Goal: Task Accomplishment & Management: Manage account settings

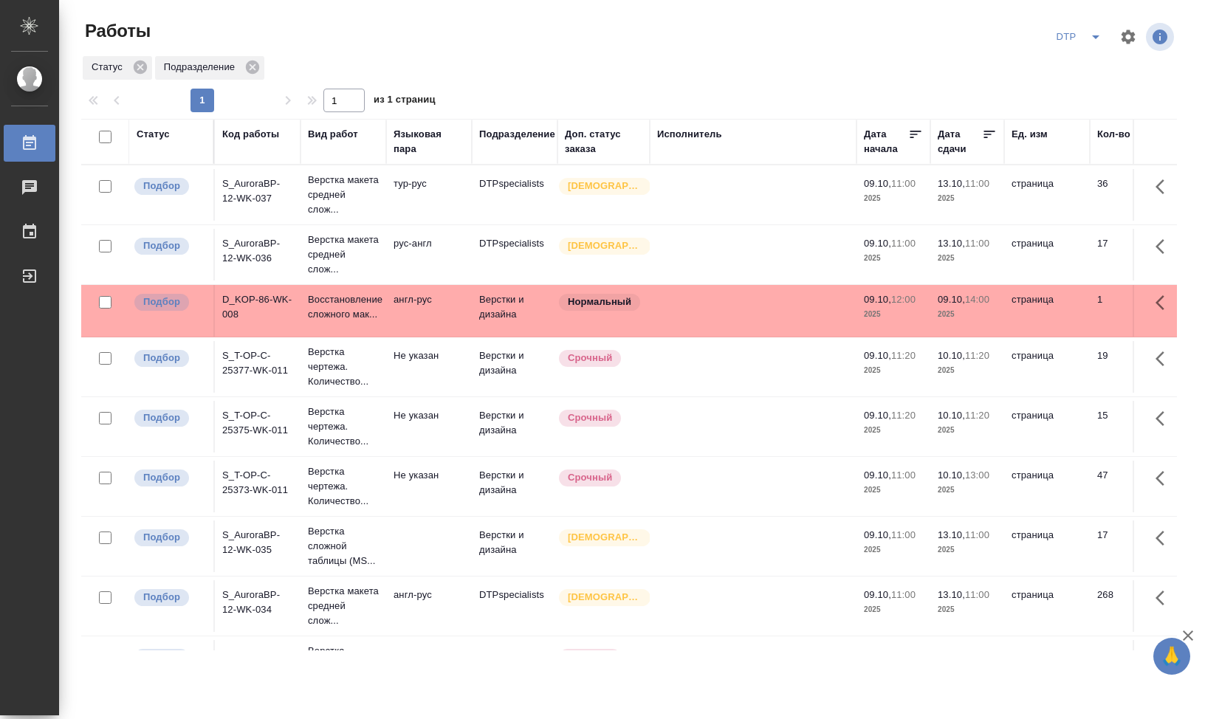
click at [176, 145] on div "Статус" at bounding box center [171, 142] width 69 height 30
click at [165, 140] on div "Статус" at bounding box center [153, 134] width 33 height 15
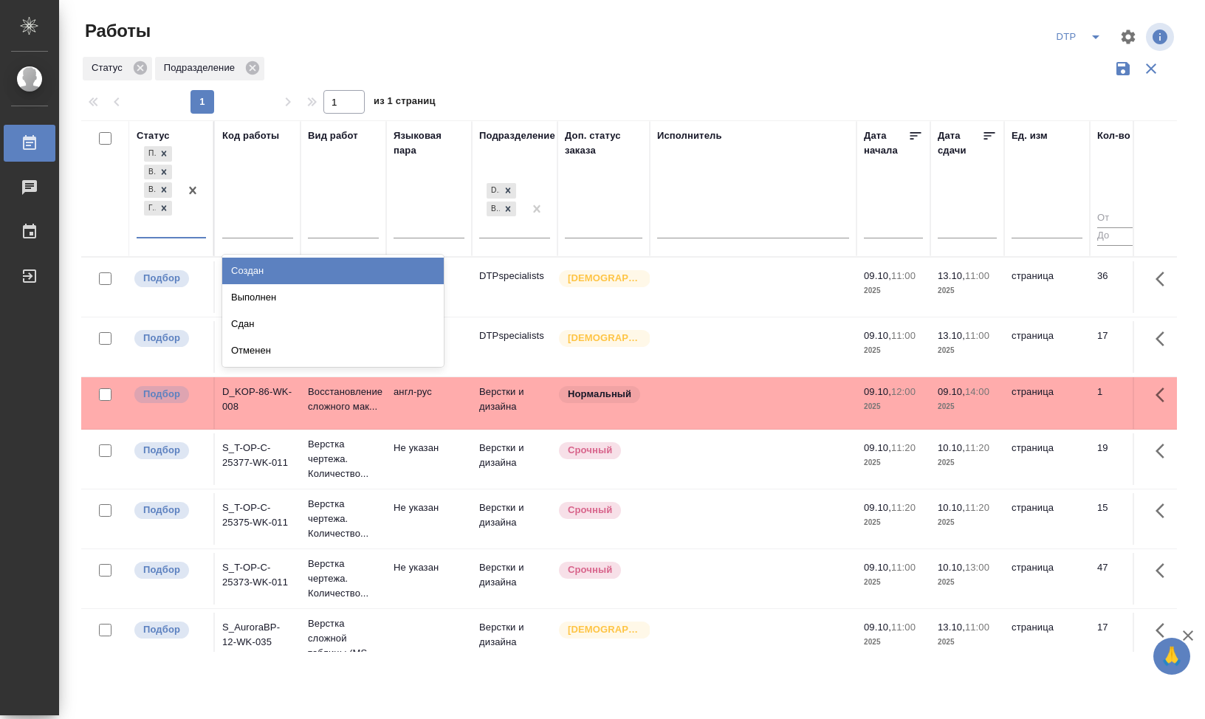
click at [167, 238] on div "Подбор В ожидании В работе Готов к работе" at bounding box center [171, 190] width 69 height 95
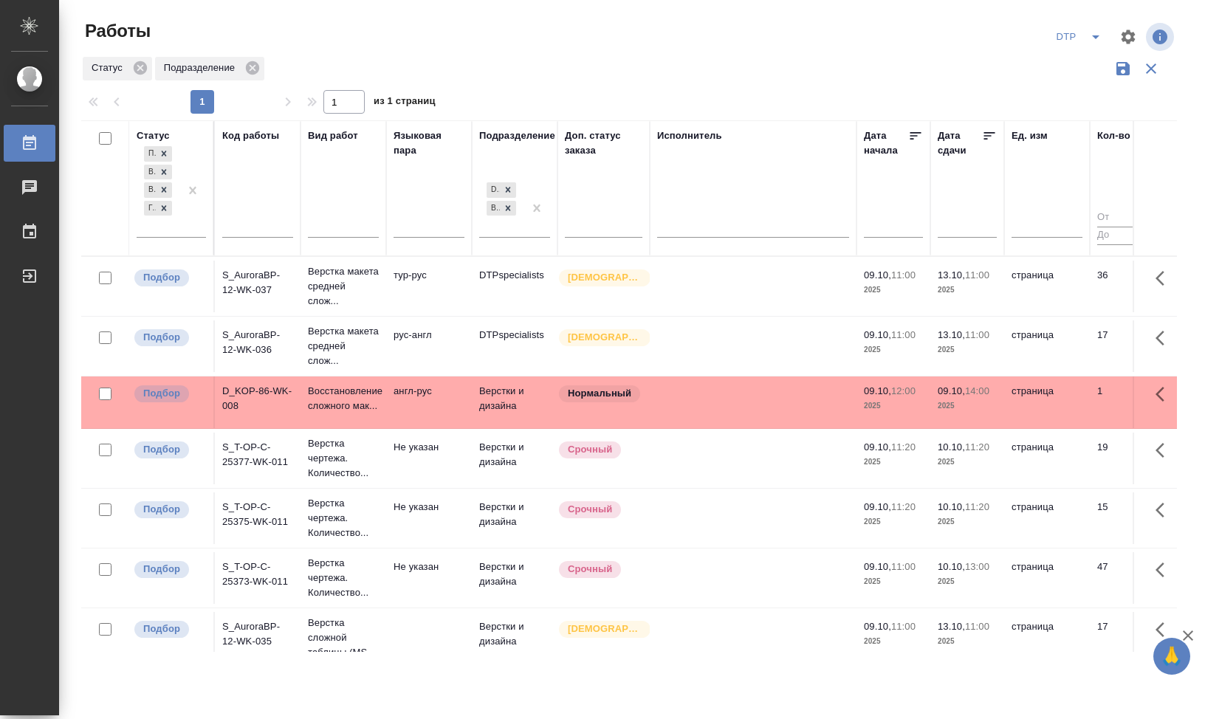
click at [583, 75] on div "Статус Подразделение" at bounding box center [629, 69] width 1096 height 28
click at [508, 208] on icon at bounding box center [508, 207] width 5 height 5
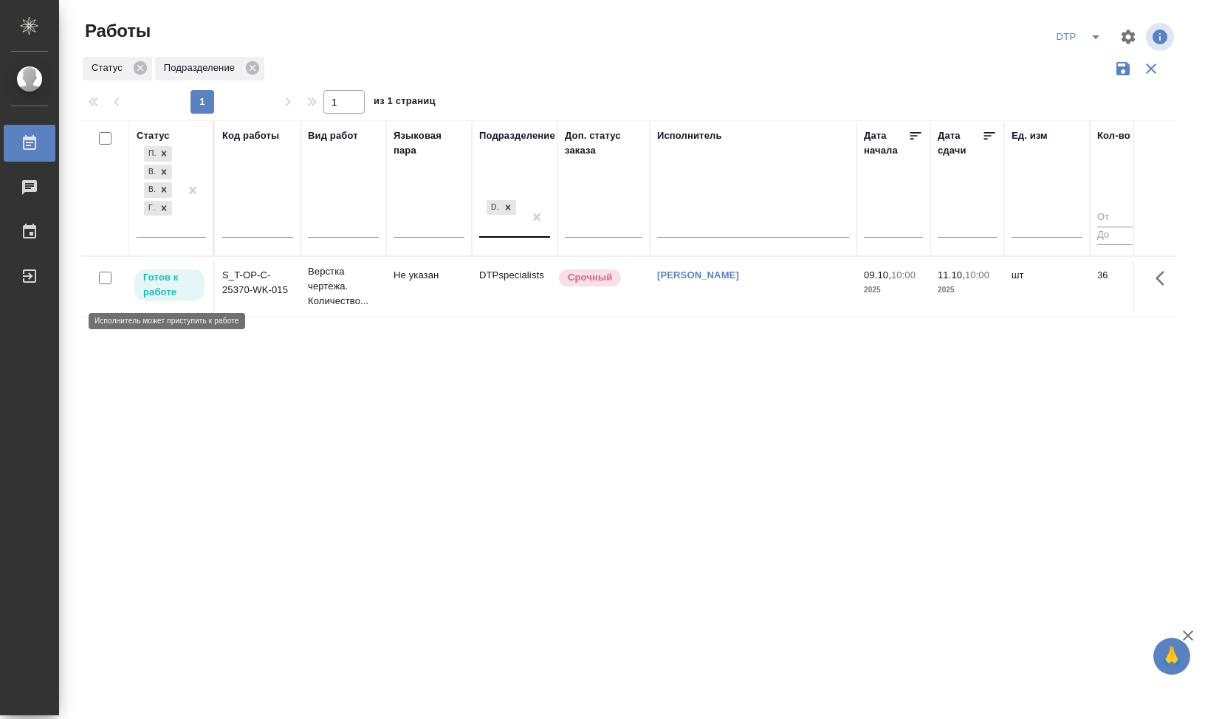
click at [163, 284] on p "Готов к работе" at bounding box center [169, 285] width 52 height 30
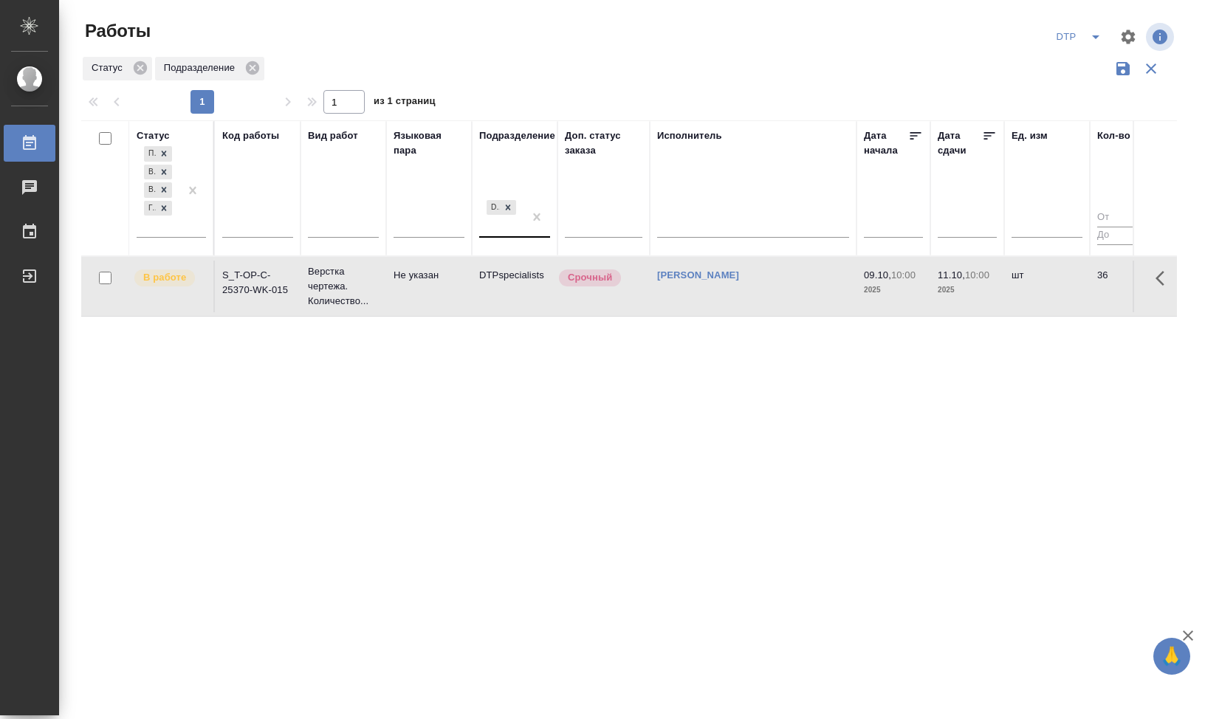
drag, startPoint x: 634, startPoint y: 390, endPoint x: 547, endPoint y: 346, distance: 97.8
click at [634, 390] on div "Статус Подбор В ожидании В работе Готов к работе Код работы Вид работ Языковая …" at bounding box center [629, 386] width 1096 height 532
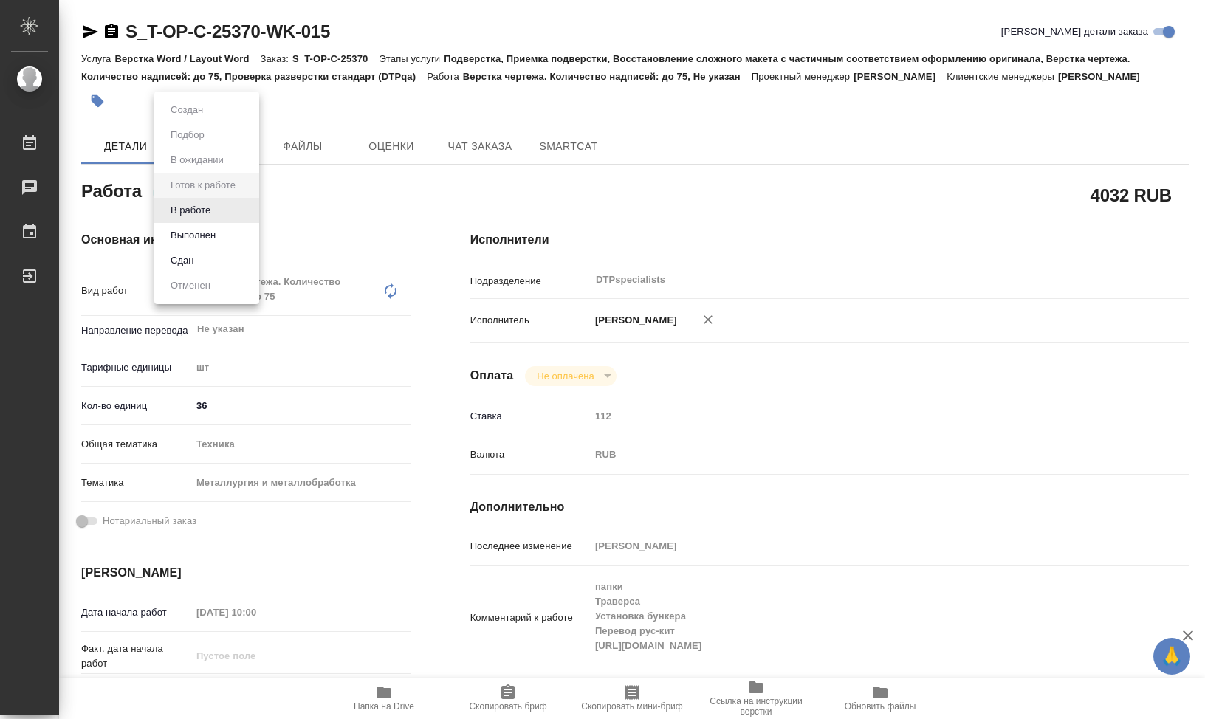
click at [252, 213] on body "🙏 .cls-1 fill:#fff; AWATERA Klimentovskii Sergei Работы Чаты График Выйти S_T-O…" at bounding box center [602, 359] width 1205 height 719
click at [215, 214] on button "В работе" at bounding box center [190, 210] width 49 height 16
type textarea "x"
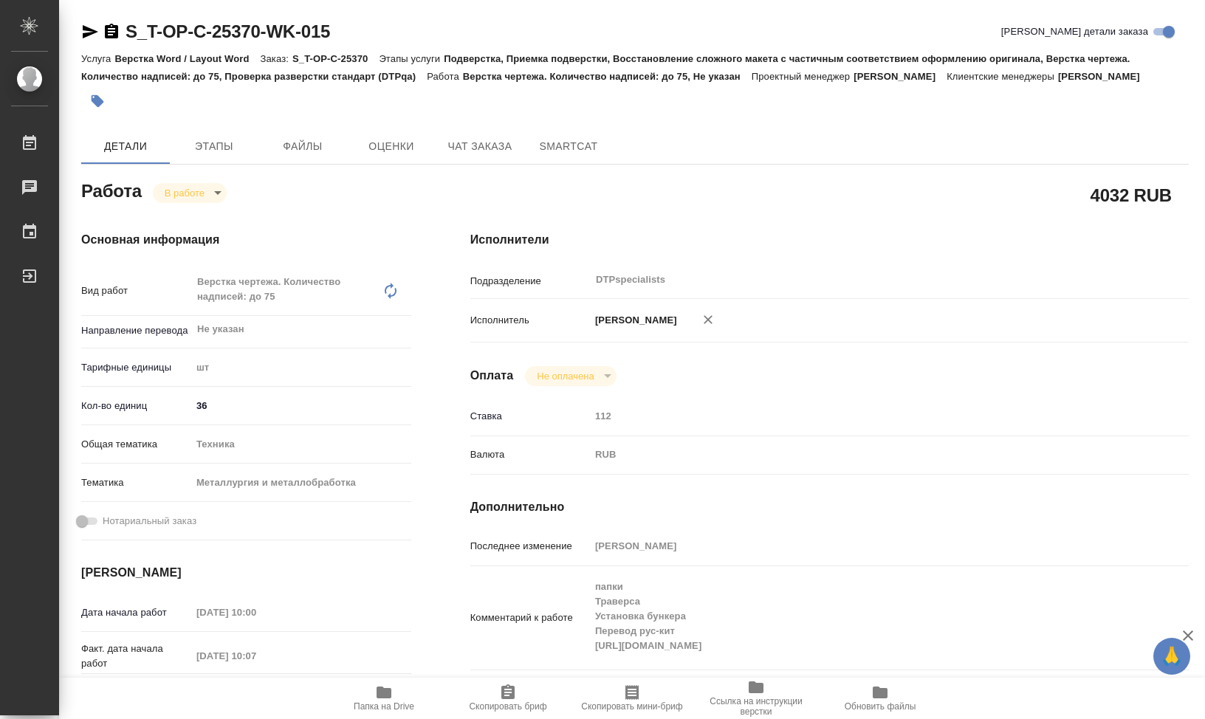
type textarea "x"
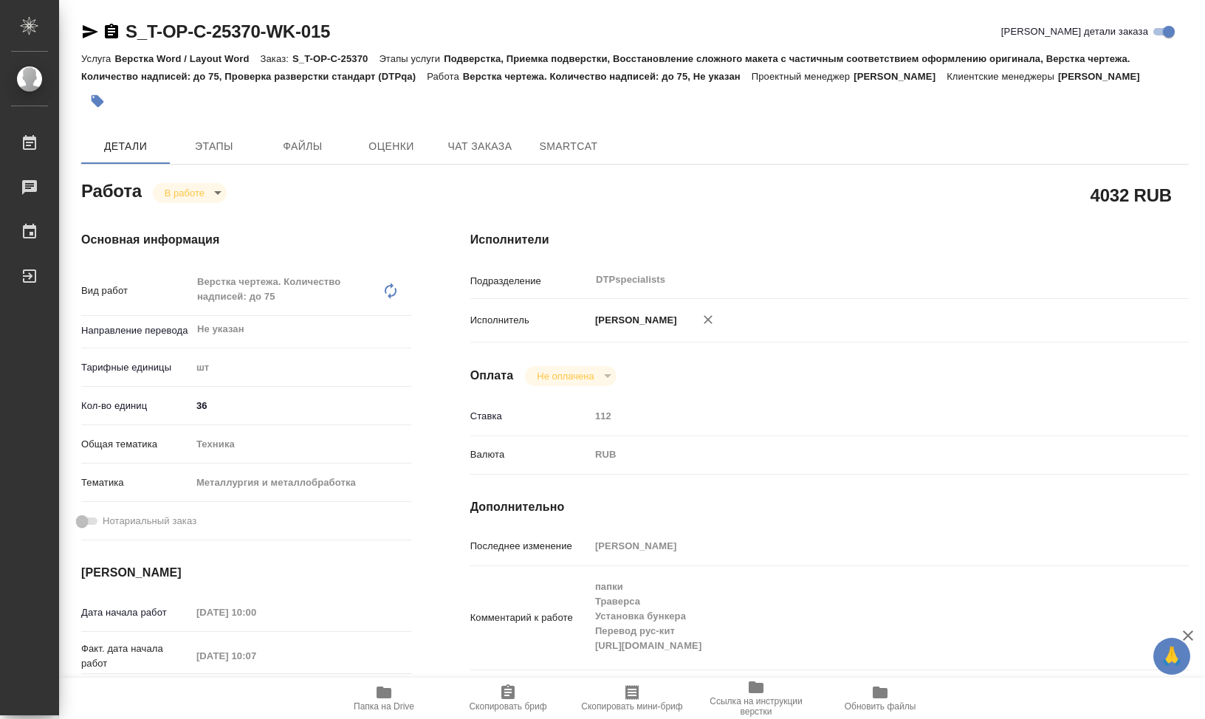
type textarea "x"
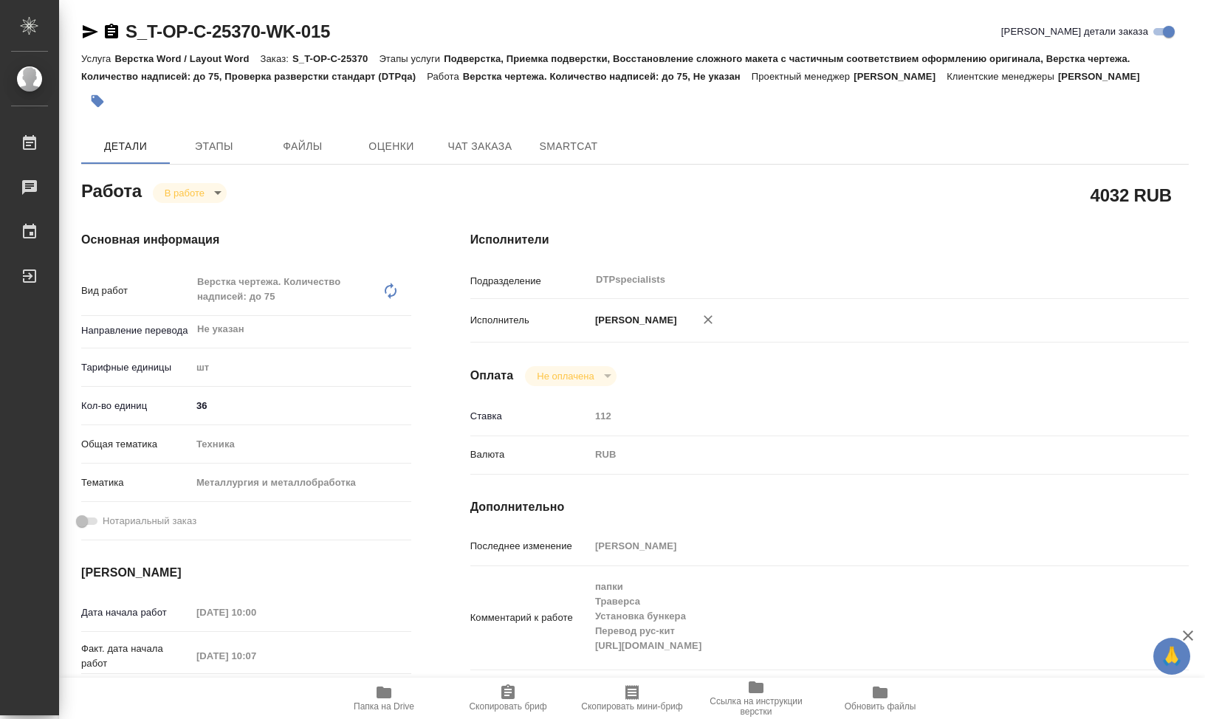
type textarea "x"
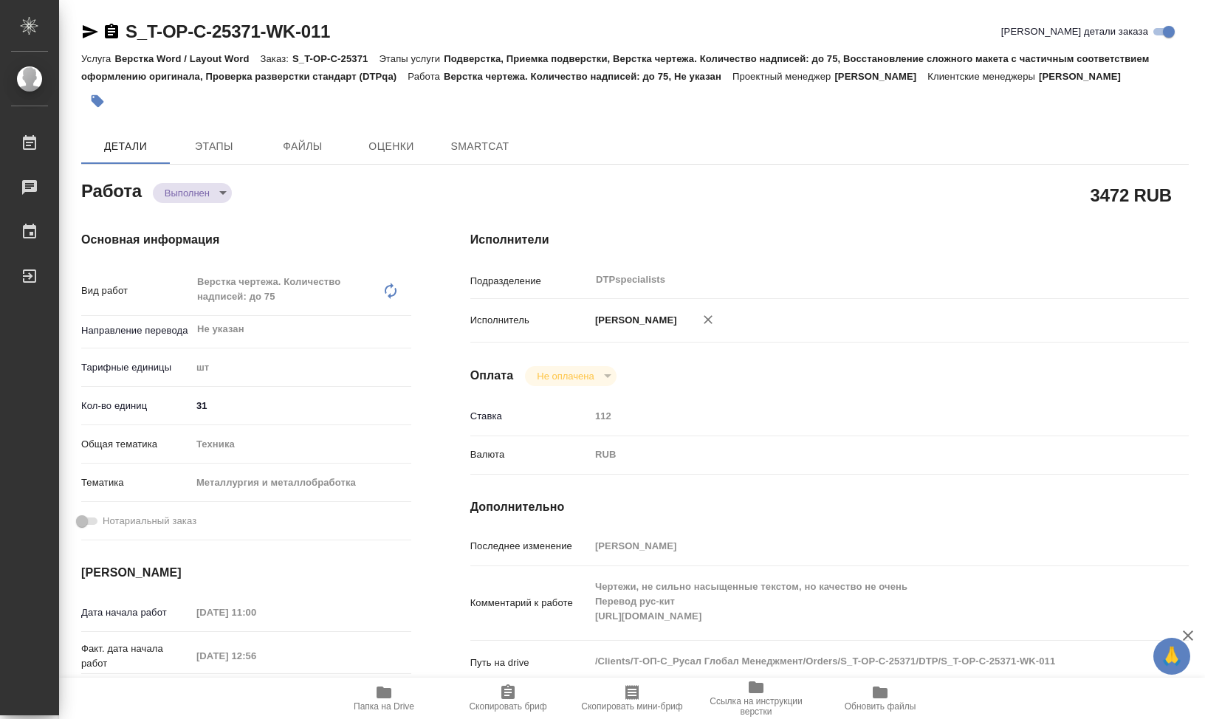
type textarea "x"
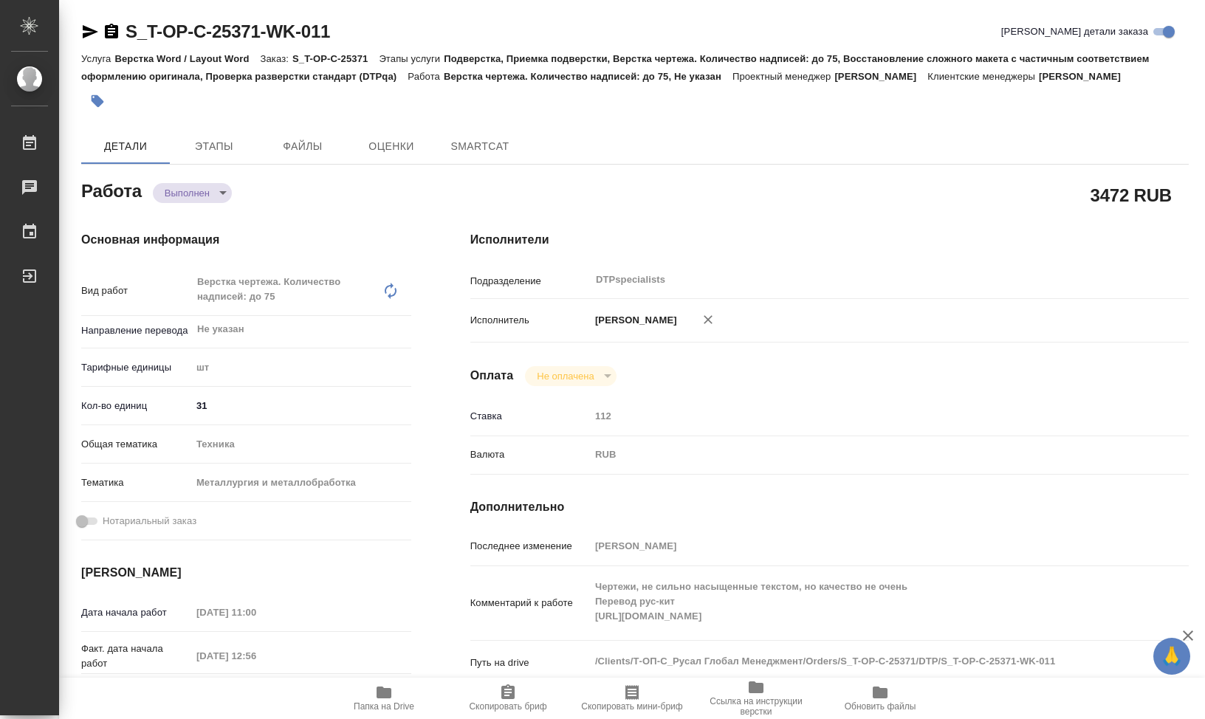
type textarea "x"
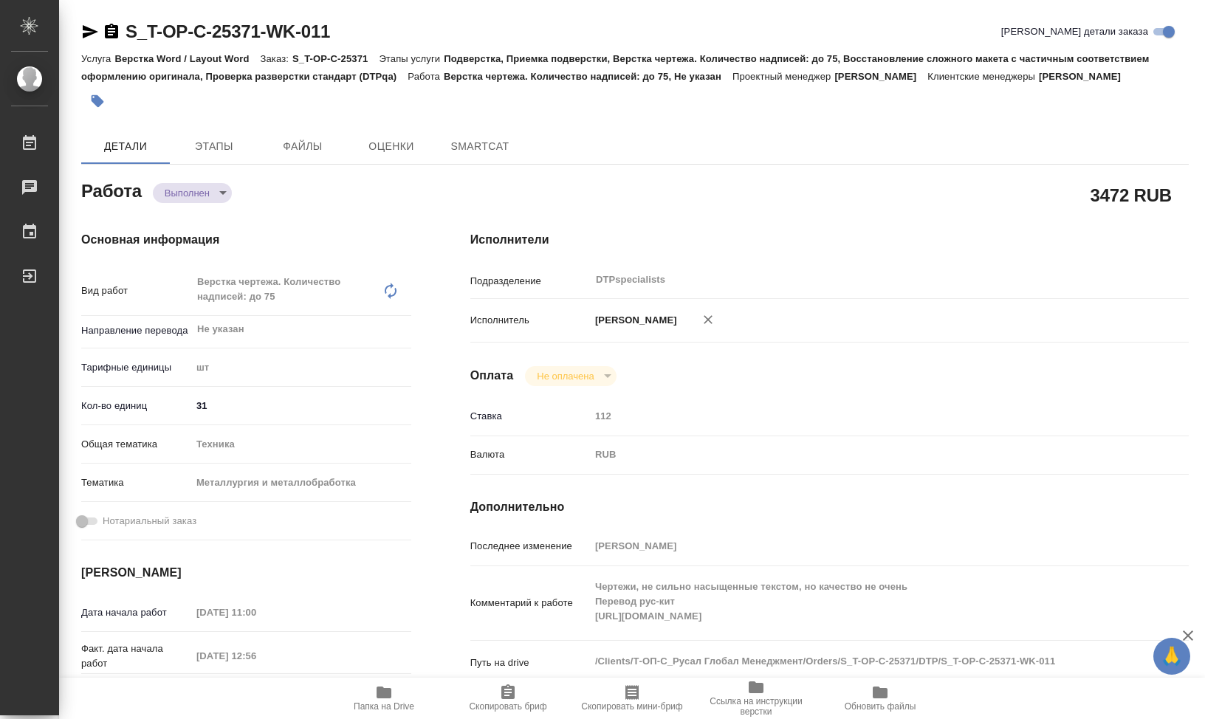
type textarea "x"
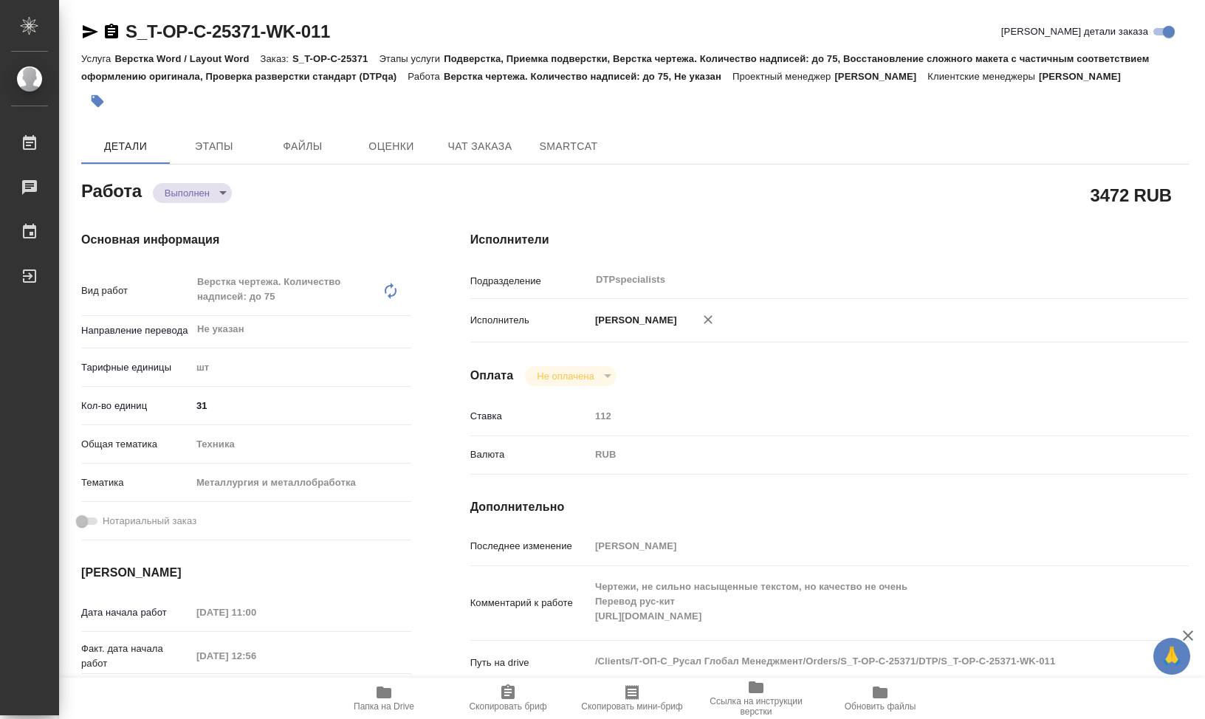
type textarea "x"
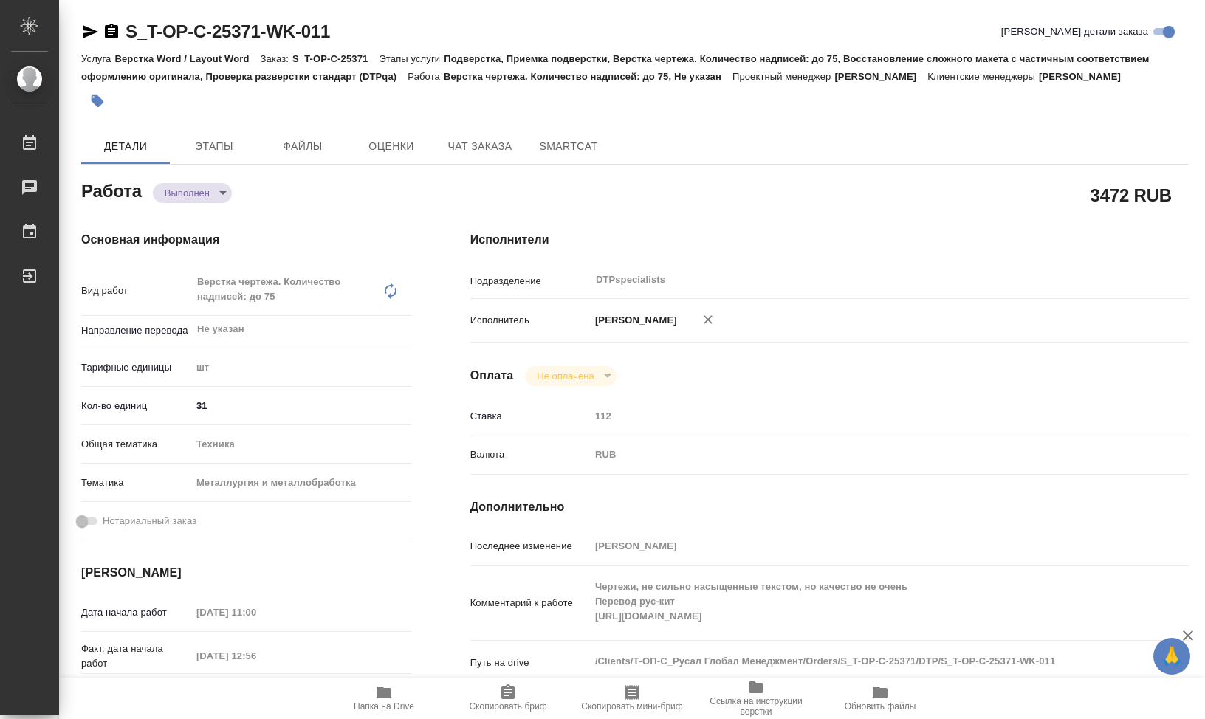
type textarea "x"
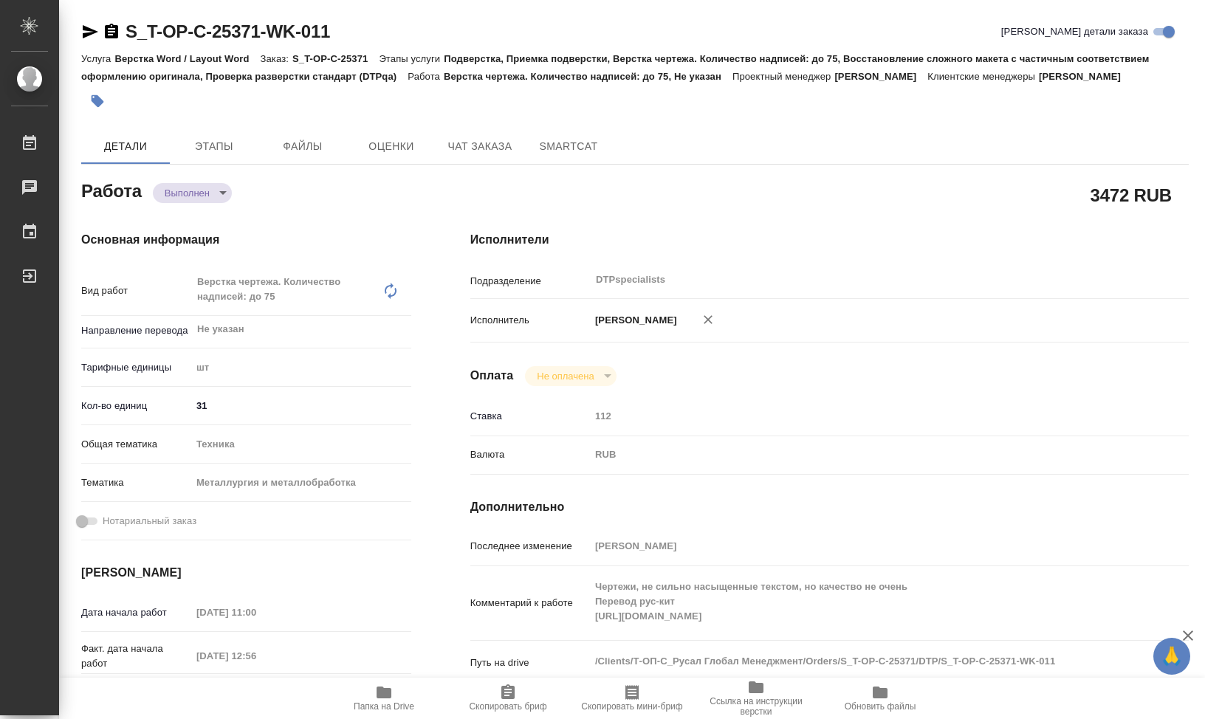
click at [227, 214] on body "🙏 .cls-1 fill:#fff; AWATERA Klimentovskii Sergei Работы Чаты График Выйти S_T-O…" at bounding box center [602, 359] width 1205 height 719
click at [751, 212] on div at bounding box center [602, 359] width 1205 height 719
type textarea "x"
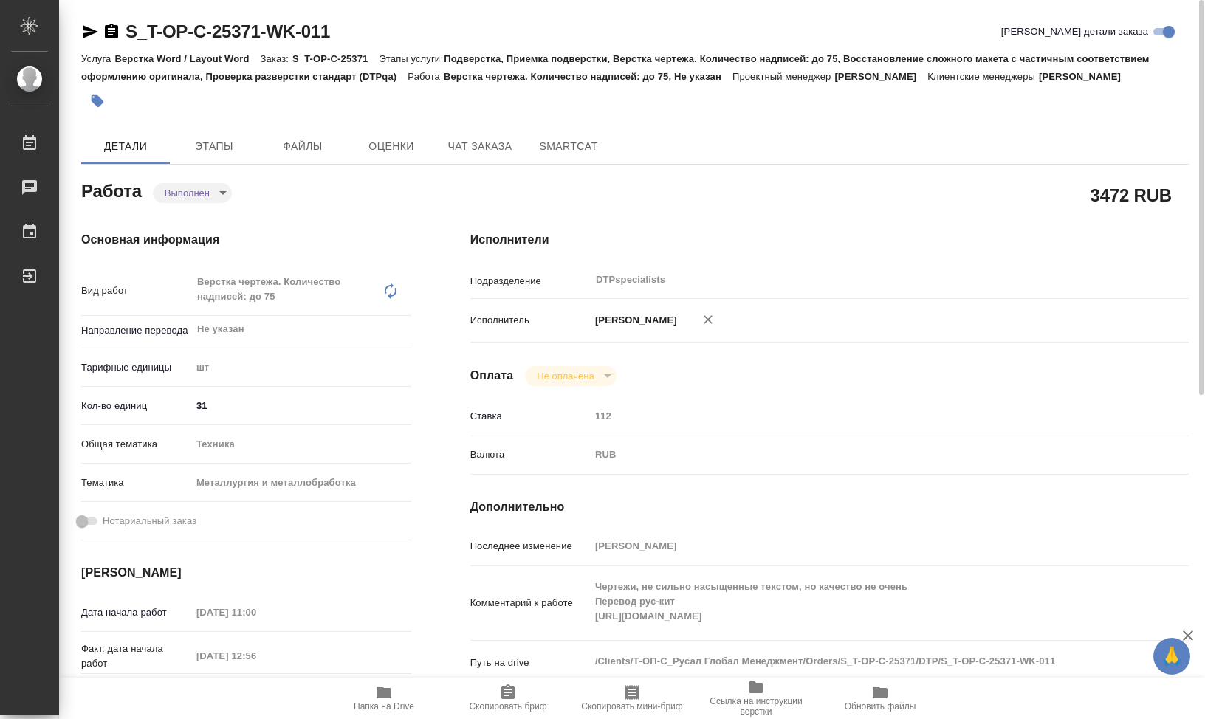
type textarea "x"
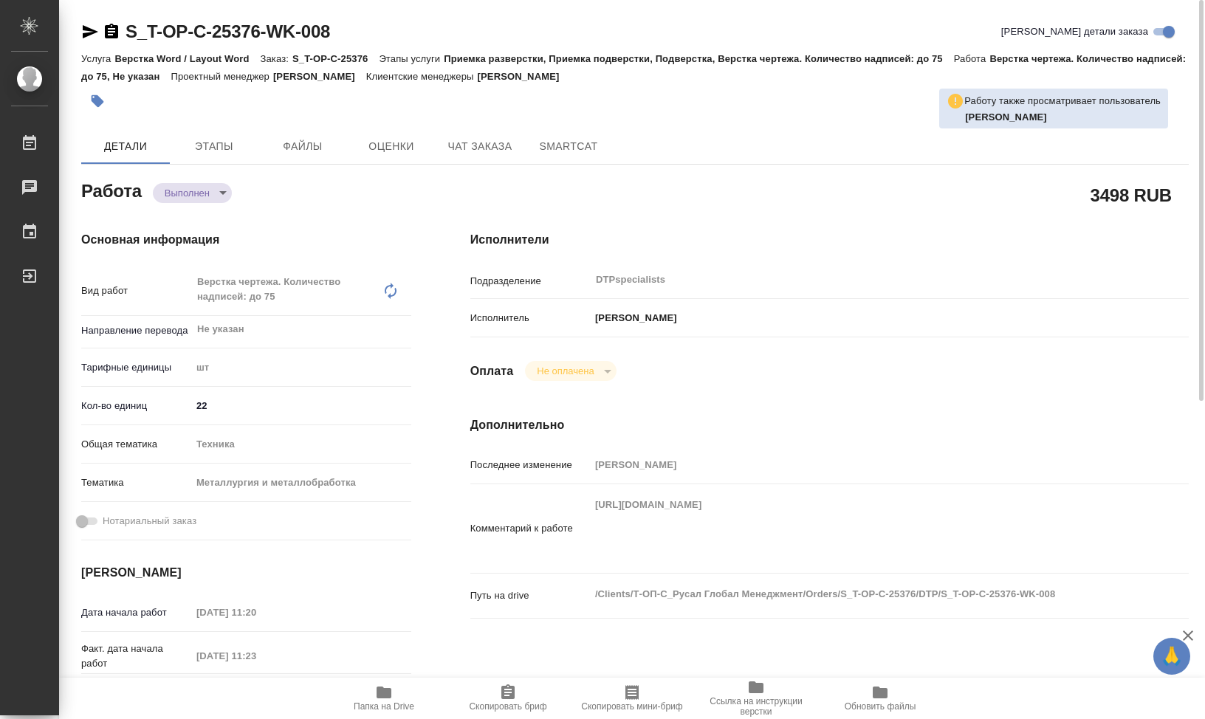
scroll to position [369, 0]
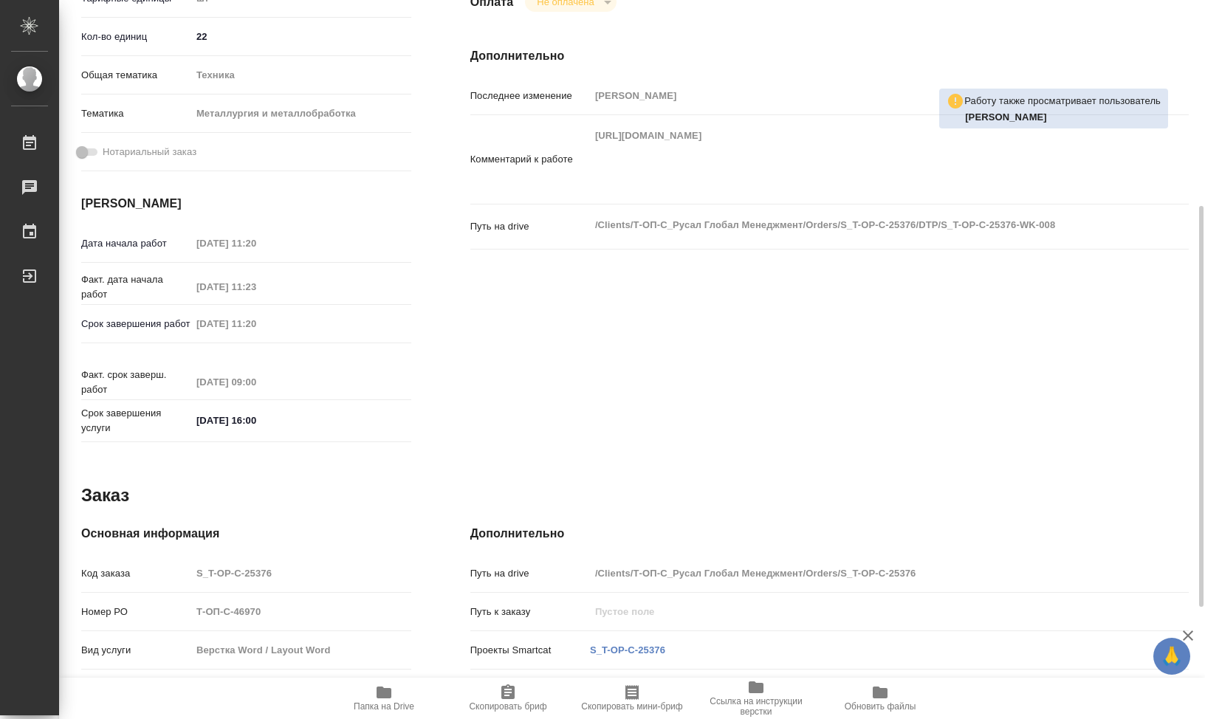
click at [400, 696] on span "Папка на Drive" at bounding box center [384, 698] width 106 height 28
click at [388, 698] on icon "button" at bounding box center [384, 693] width 15 height 12
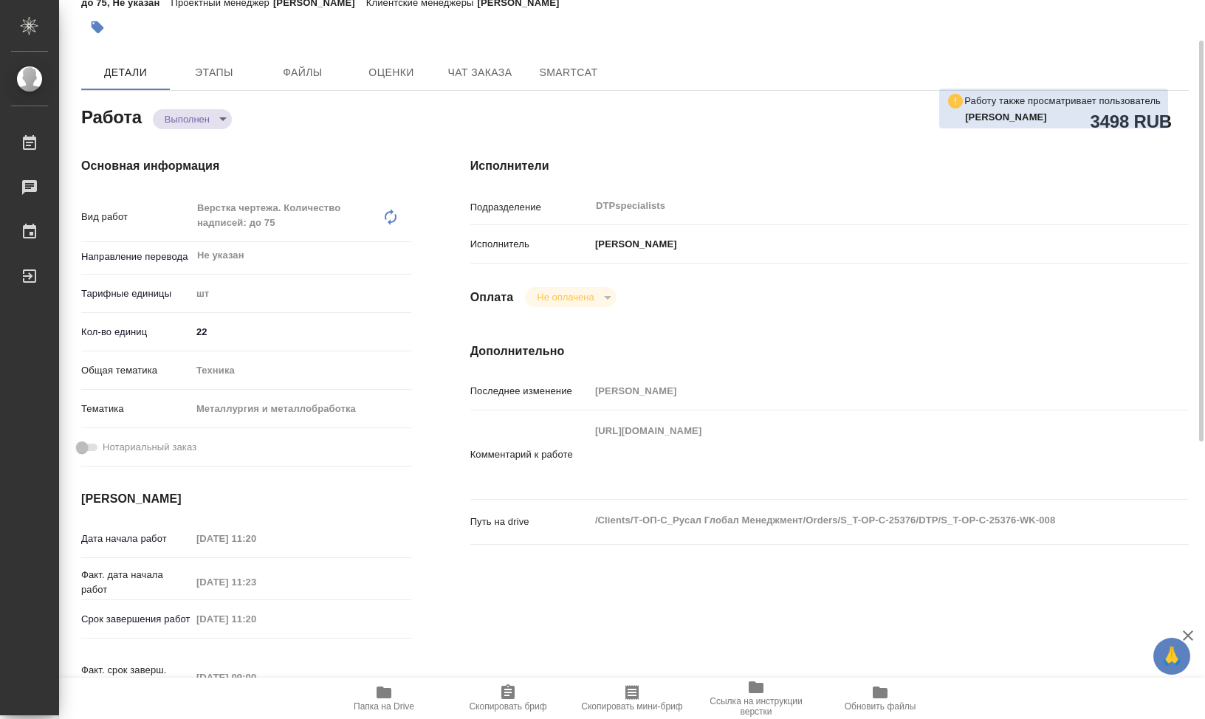
scroll to position [0, 0]
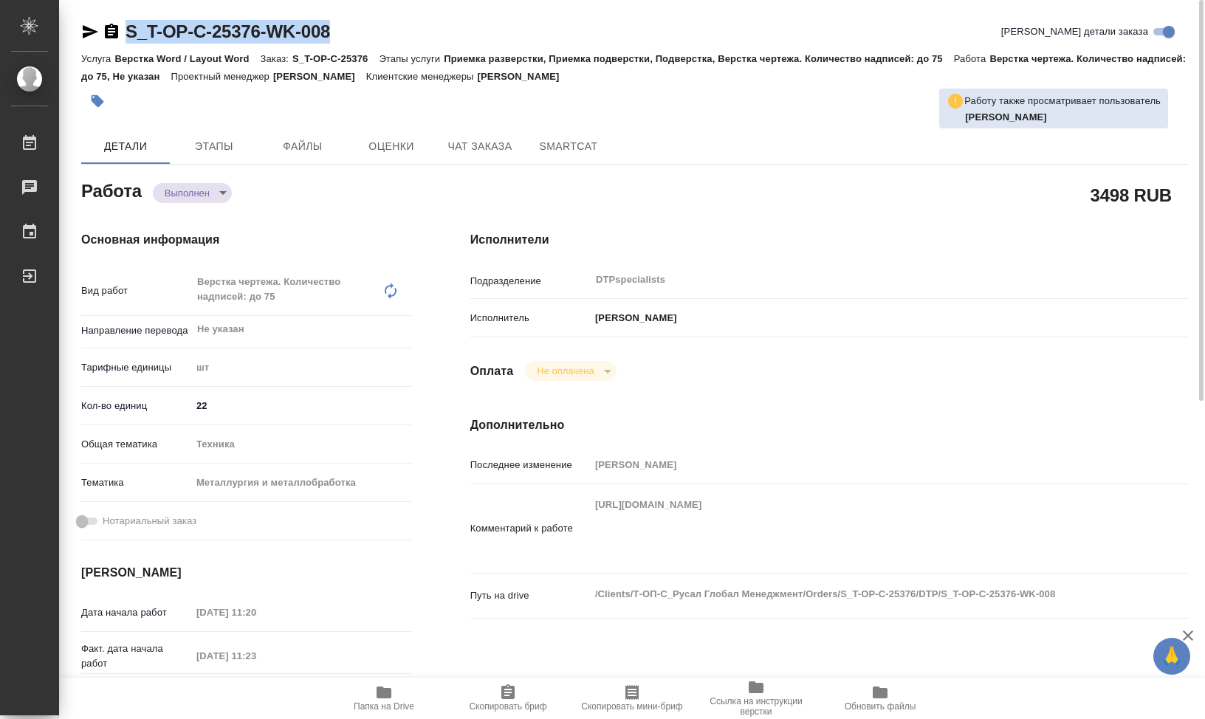
drag, startPoint x: 370, startPoint y: 28, endPoint x: 119, endPoint y: 39, distance: 251.3
click at [119, 39] on div "S_T-OP-C-25376-WK-008 Кратко детали заказа" at bounding box center [635, 32] width 1108 height 24
copy link "S_T-OP-C-25376-WK-008"
